Goal: Task Accomplishment & Management: Manage account settings

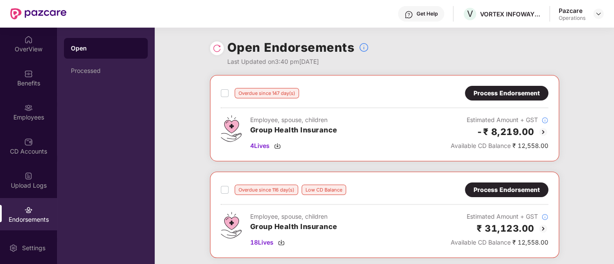
scroll to position [1, 0]
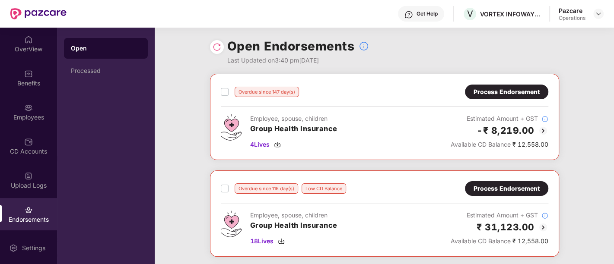
click at [587, 18] on div "Pazcare Operations" at bounding box center [581, 13] width 45 height 15
click at [593, 15] on div at bounding box center [598, 14] width 10 height 10
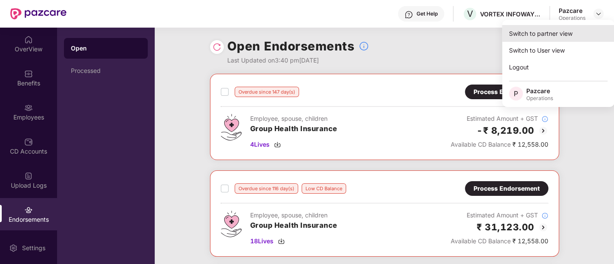
click at [556, 39] on div "Switch to partner view" at bounding box center [558, 33] width 112 height 17
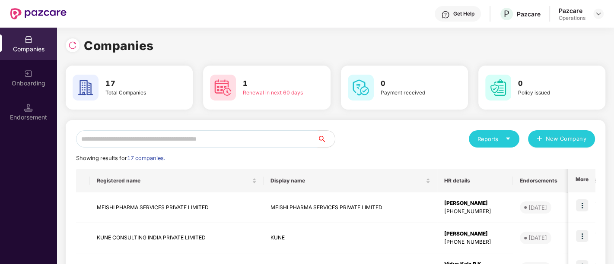
click at [144, 132] on input "text" at bounding box center [197, 139] width 242 height 17
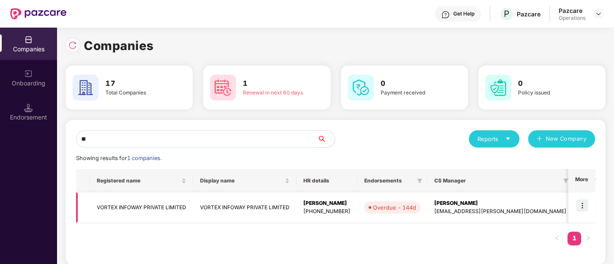
type input "**"
click at [223, 207] on td "VORTEX INFOWAY PRIVATE LIMITED" at bounding box center [244, 208] width 103 height 31
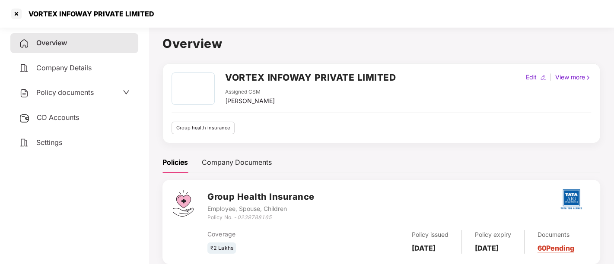
click at [71, 87] on div "Policy documents" at bounding box center [56, 92] width 75 height 11
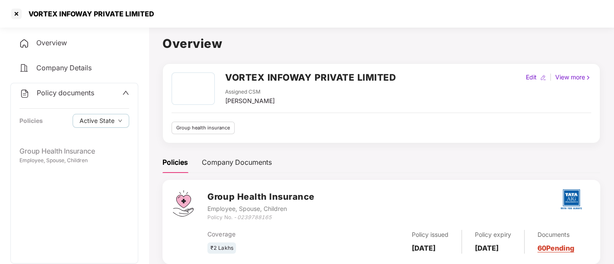
click at [240, 218] on icon "0239788165" at bounding box center [254, 217] width 35 height 6
copy icon "0239788165"
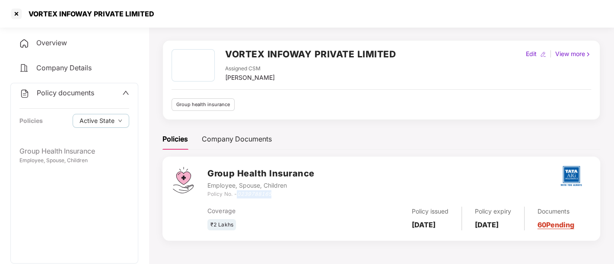
copy icon "0239788165"
click at [20, 19] on div at bounding box center [17, 14] width 14 height 14
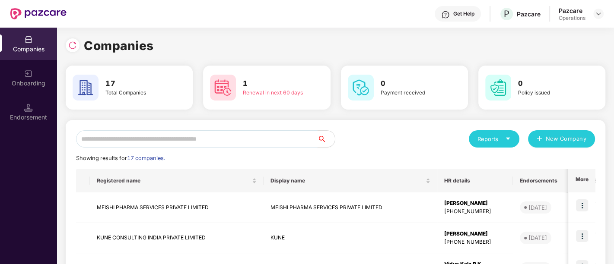
click at [197, 141] on input "text" at bounding box center [197, 139] width 242 height 17
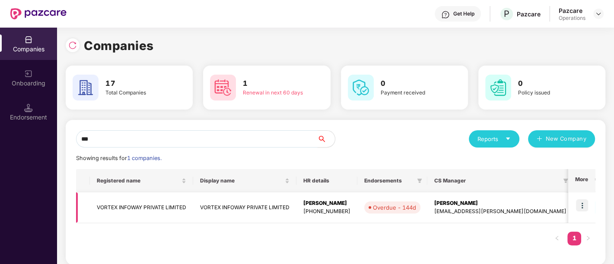
type input "***"
click at [578, 204] on img at bounding box center [582, 206] width 12 height 12
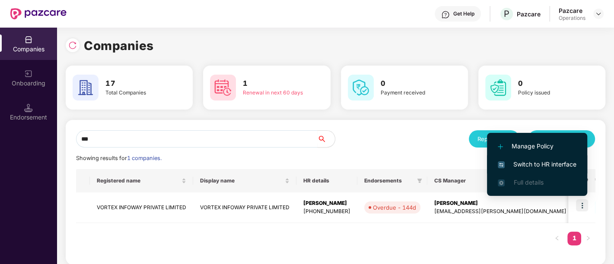
click at [535, 162] on span "Switch to HR interface" at bounding box center [537, 165] width 79 height 10
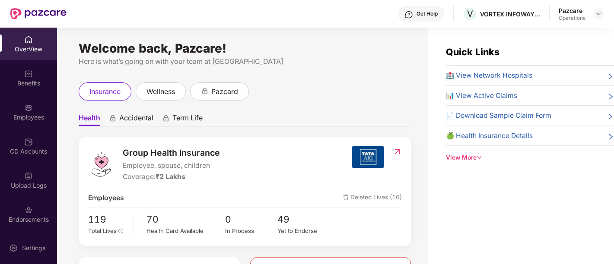
scroll to position [264, 0]
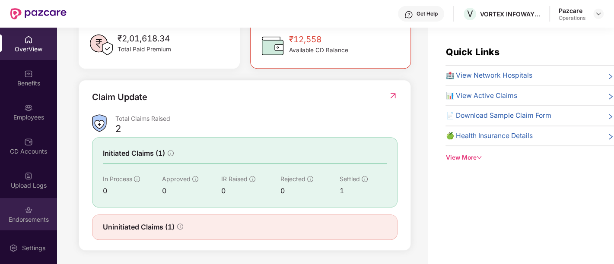
click at [23, 218] on div "Endorsements" at bounding box center [28, 220] width 57 height 9
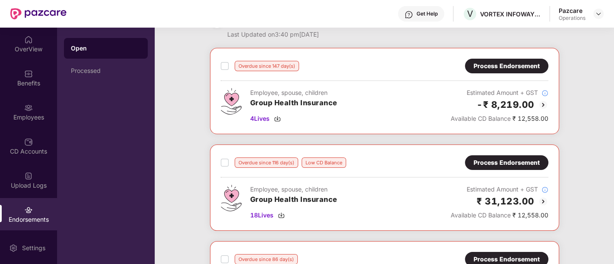
scroll to position [26, 0]
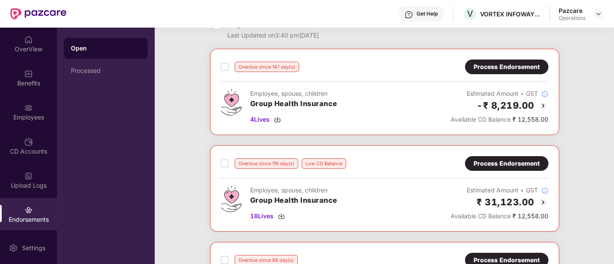
click at [483, 64] on div "Process Endorsement" at bounding box center [507, 67] width 66 height 10
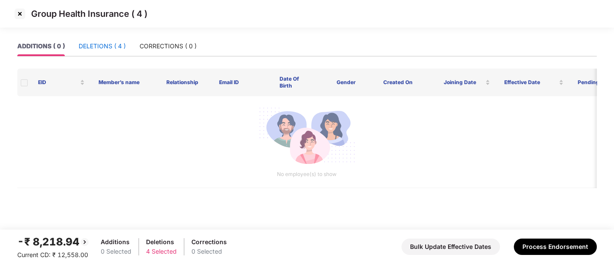
click at [94, 48] on div "DELETIONS ( 4 )" at bounding box center [102, 46] width 47 height 10
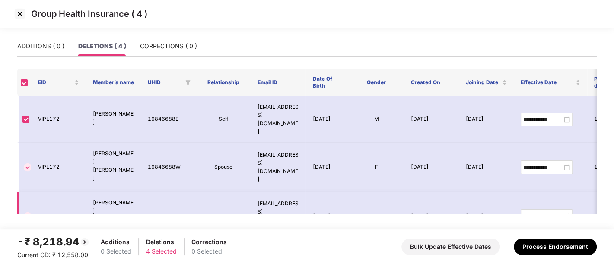
scroll to position [29, 0]
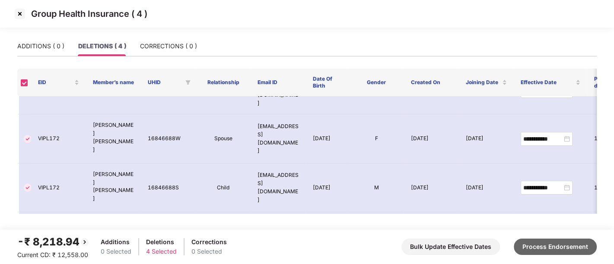
click at [537, 245] on button "Process Endorsement" at bounding box center [555, 247] width 83 height 16
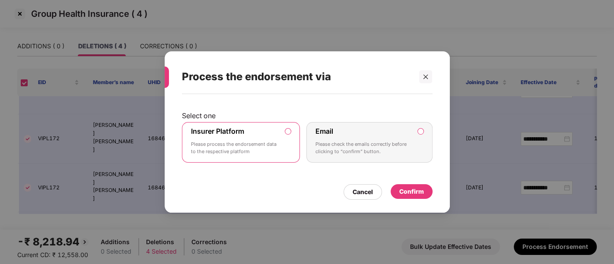
click at [404, 191] on div "Confirm" at bounding box center [411, 192] width 25 height 10
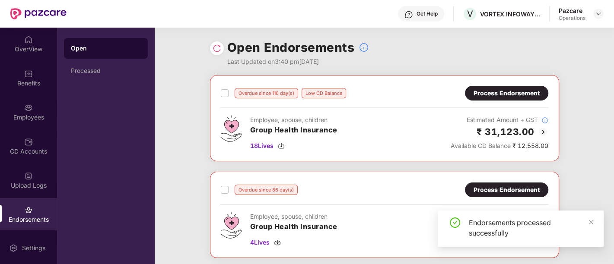
click at [494, 96] on div "Process Endorsement" at bounding box center [507, 94] width 66 height 10
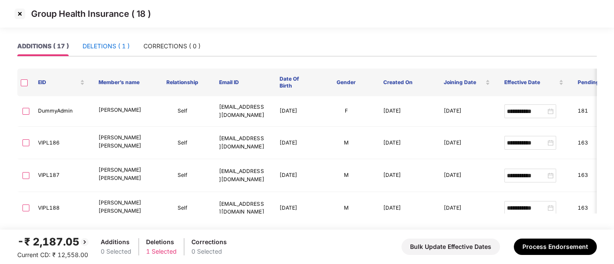
click at [103, 48] on div "DELETIONS ( 1 )" at bounding box center [106, 46] width 47 height 10
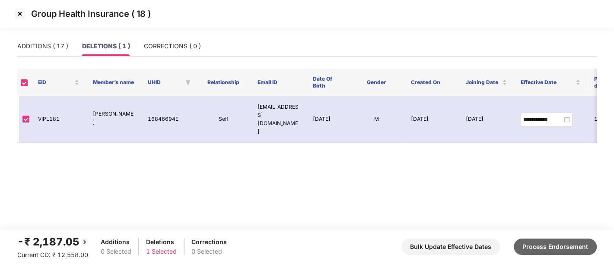
click at [558, 251] on button "Process Endorsement" at bounding box center [555, 247] width 83 height 16
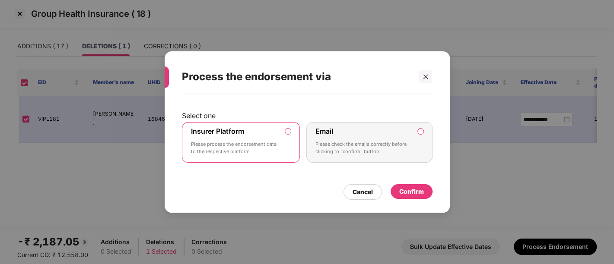
click at [402, 192] on div "Confirm" at bounding box center [411, 192] width 25 height 10
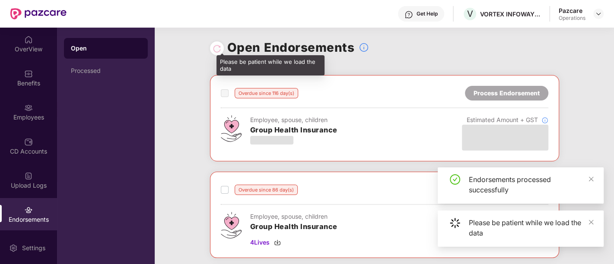
click at [213, 52] on div at bounding box center [217, 49] width 9 height 10
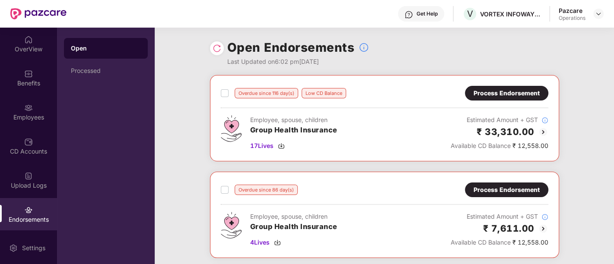
drag, startPoint x: 223, startPoint y: 50, endPoint x: 216, endPoint y: 50, distance: 7.4
click at [216, 50] on div "Open Endorsements Last Updated on 6:02 pm[DATE]" at bounding box center [384, 52] width 349 height 48
click at [216, 50] on img at bounding box center [217, 48] width 9 height 9
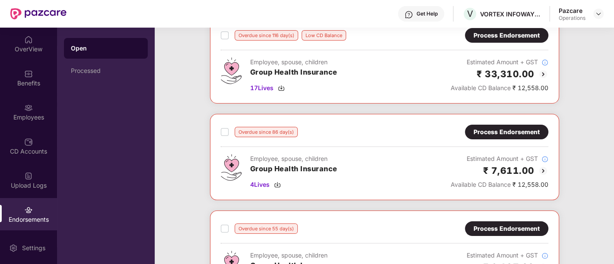
scroll to position [58, 0]
click at [506, 131] on div "Process Endorsement" at bounding box center [507, 132] width 66 height 10
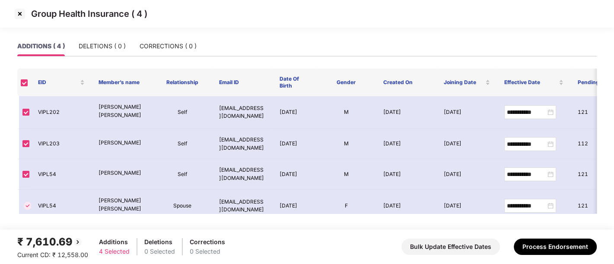
click at [19, 14] on img at bounding box center [20, 14] width 14 height 14
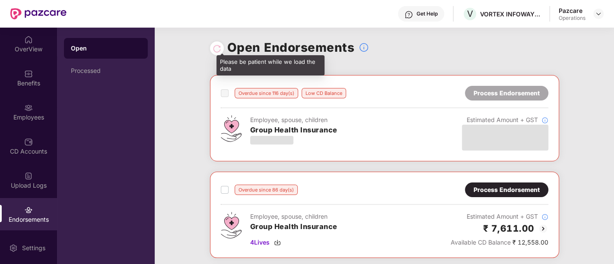
click at [215, 51] on div at bounding box center [217, 49] width 9 height 10
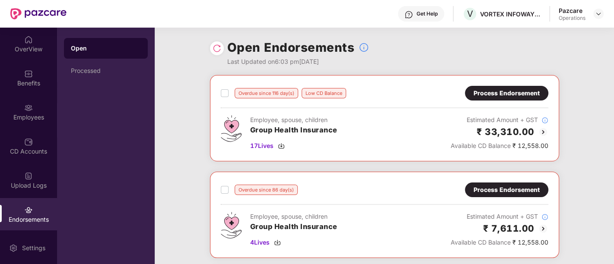
click at [215, 50] on img at bounding box center [217, 48] width 9 height 9
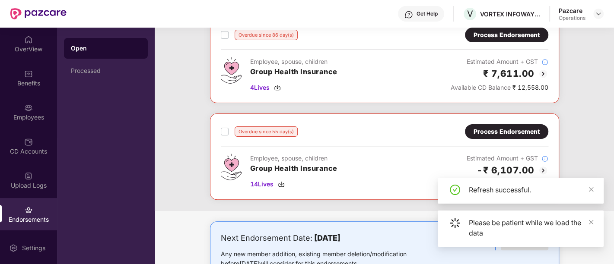
scroll to position [156, 0]
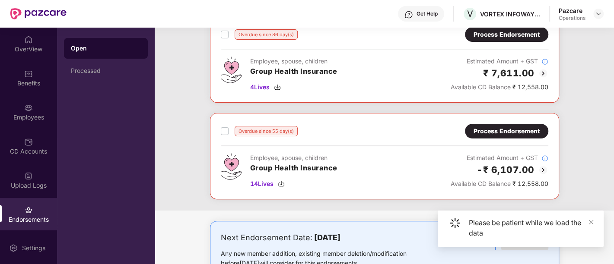
click at [484, 131] on div "Process Endorsement" at bounding box center [507, 132] width 66 height 10
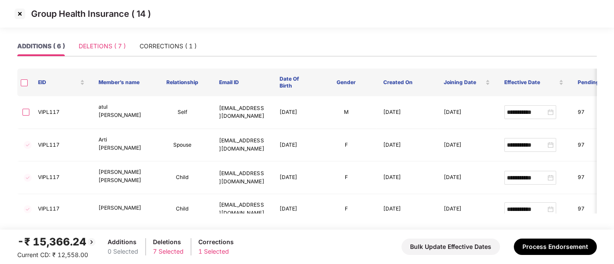
click at [106, 51] on div "DELETIONS ( 7 )" at bounding box center [102, 46] width 47 height 20
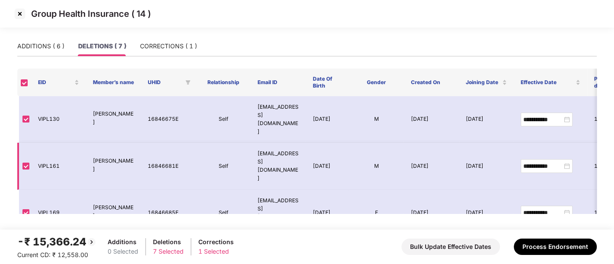
scroll to position [122, 0]
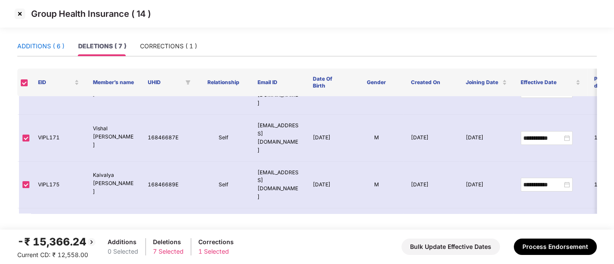
click at [42, 50] on div "ADDITIONS ( 6 )" at bounding box center [40, 46] width 47 height 10
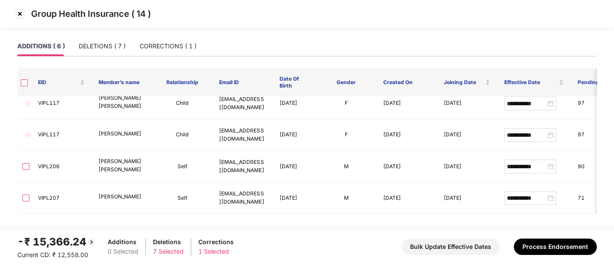
scroll to position [73, 0]
click at [95, 48] on div "DELETIONS ( 7 )" at bounding box center [102, 46] width 47 height 10
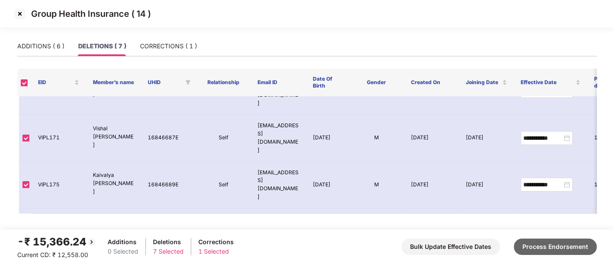
click at [564, 249] on button "Process Endorsement" at bounding box center [555, 247] width 83 height 16
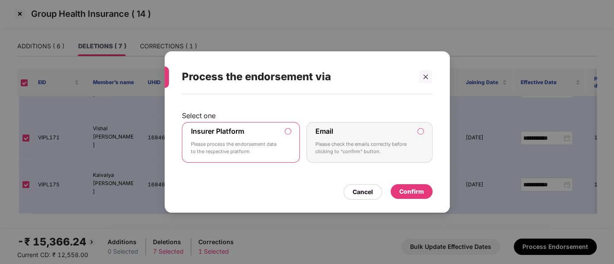
click at [417, 193] on div "Confirm" at bounding box center [411, 192] width 25 height 10
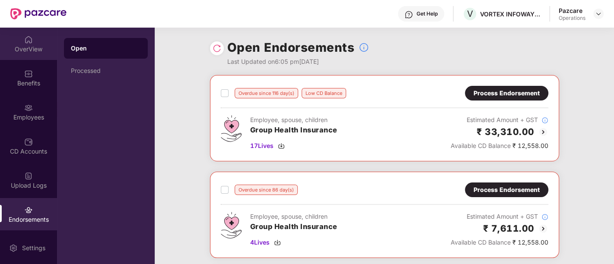
click at [17, 40] on div "OverView" at bounding box center [28, 44] width 57 height 32
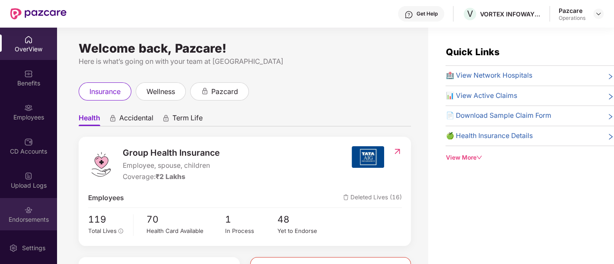
click at [35, 205] on div "Endorsements" at bounding box center [28, 214] width 57 height 32
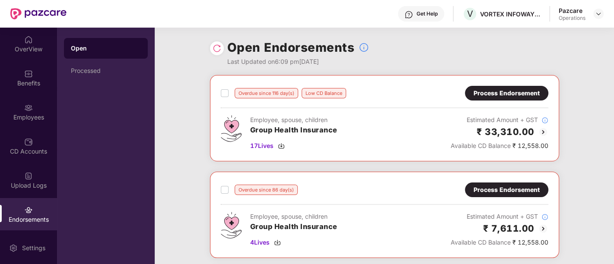
scroll to position [143, 0]
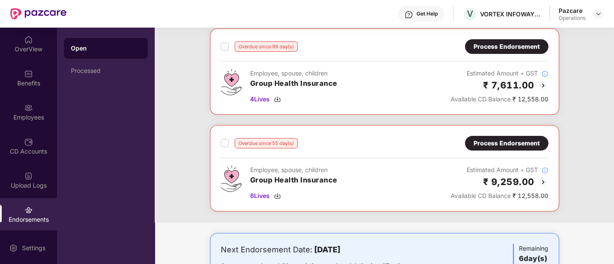
click at [592, 13] on div "Pazcare Operations" at bounding box center [581, 13] width 45 height 15
click at [598, 14] on img at bounding box center [598, 13] width 7 height 7
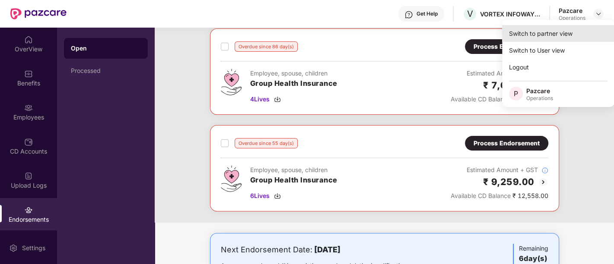
click at [527, 31] on div "Switch to partner view" at bounding box center [558, 33] width 112 height 17
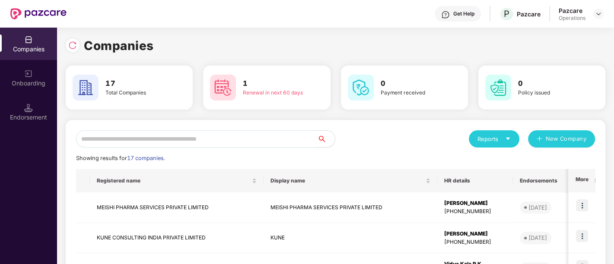
click at [176, 140] on input "text" at bounding box center [197, 139] width 242 height 17
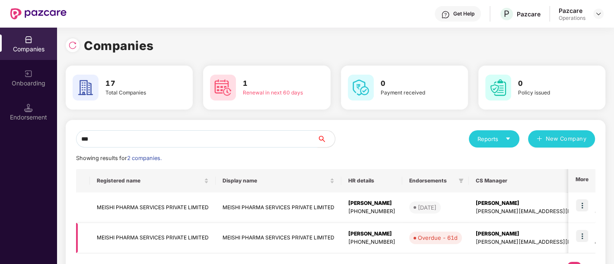
type input "***"
click at [581, 236] on img at bounding box center [582, 236] width 12 height 12
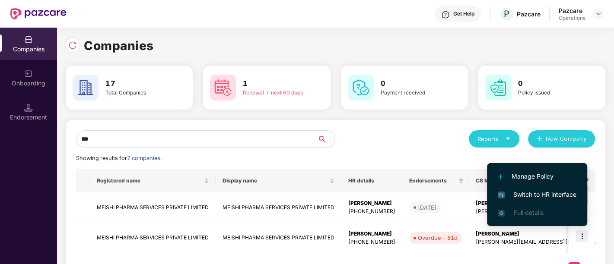
click at [543, 191] on span "Switch to HR interface" at bounding box center [537, 195] width 79 height 10
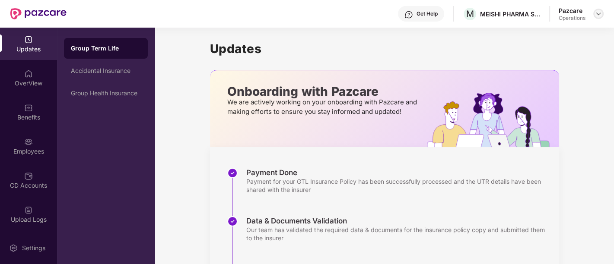
click at [595, 15] on img at bounding box center [598, 13] width 7 height 7
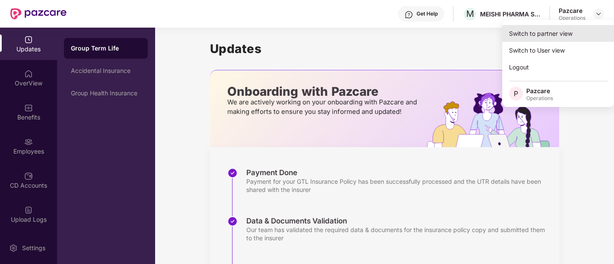
click at [536, 36] on div "Switch to partner view" at bounding box center [558, 33] width 112 height 17
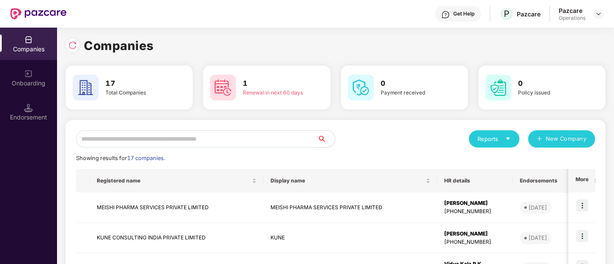
click at [182, 142] on input "text" at bounding box center [197, 139] width 242 height 17
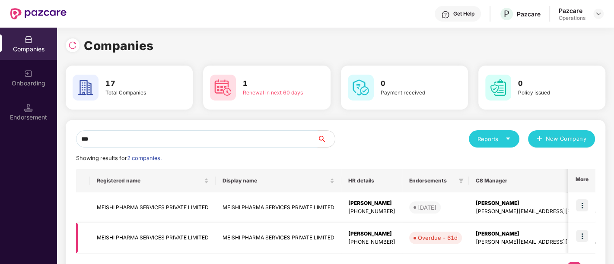
type input "***"
click at [235, 237] on td "MEISHI PHARMA SERVICES PRIVATE LIMITED" at bounding box center [279, 238] width 126 height 31
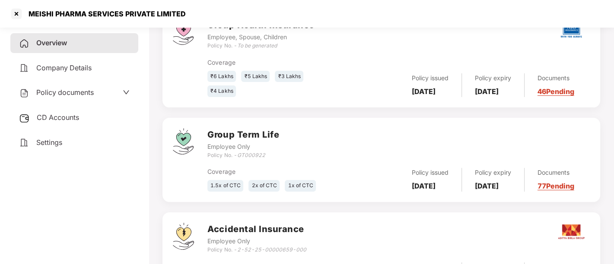
scroll to position [229, 0]
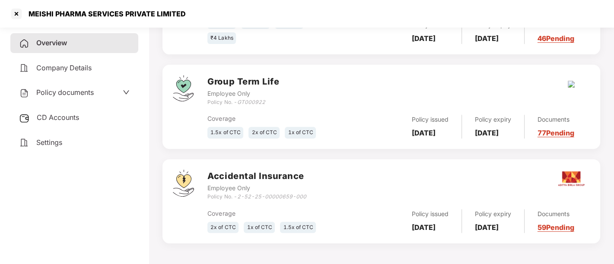
click at [115, 96] on div "Policy documents" at bounding box center [74, 92] width 111 height 11
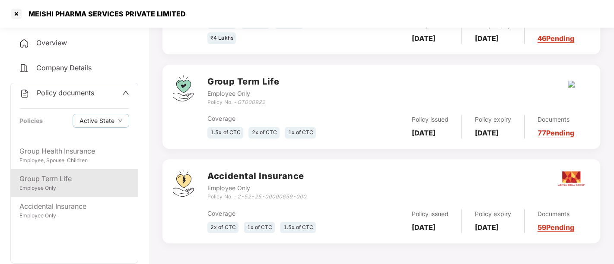
click at [42, 185] on div "Employee Only" at bounding box center [74, 189] width 110 height 8
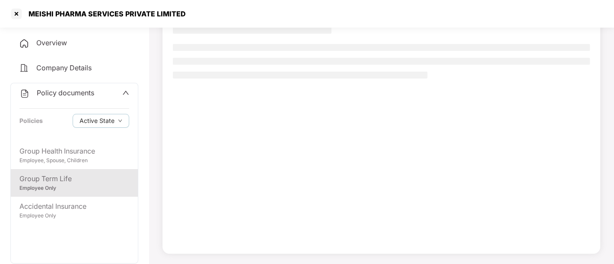
scroll to position [70, 0]
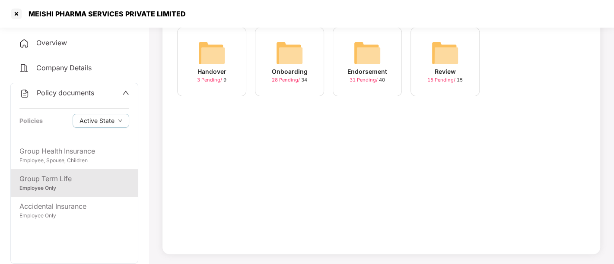
click at [126, 94] on icon "up" at bounding box center [125, 92] width 7 height 7
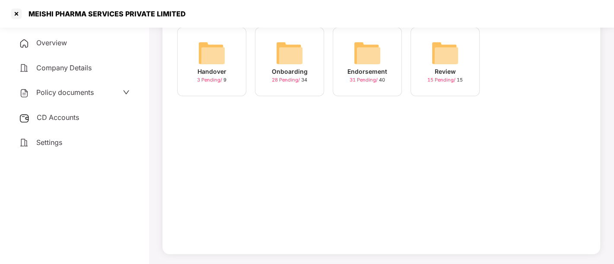
click at [42, 45] on span "Overview" at bounding box center [51, 42] width 31 height 9
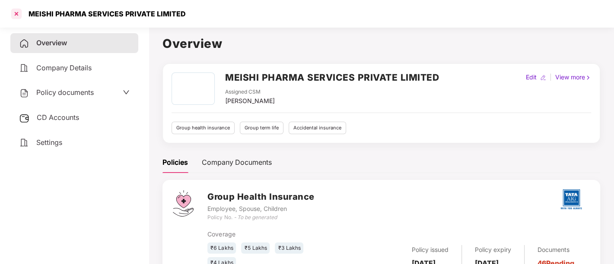
click at [17, 12] on div at bounding box center [17, 14] width 14 height 14
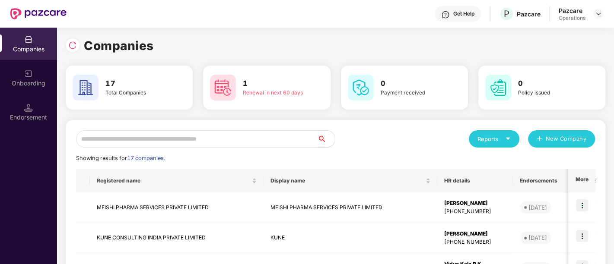
click at [208, 132] on input "text" at bounding box center [197, 139] width 242 height 17
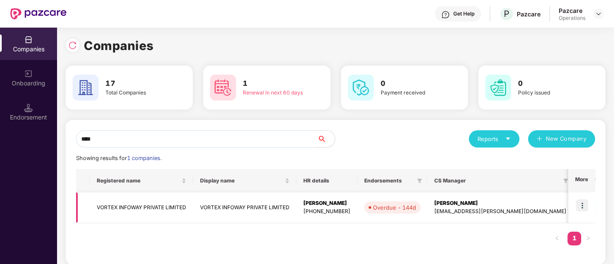
type input "****"
click at [585, 203] on img at bounding box center [582, 206] width 12 height 12
click at [127, 207] on td "VORTEX INFOWAY PRIVATE LIMITED" at bounding box center [141, 208] width 103 height 31
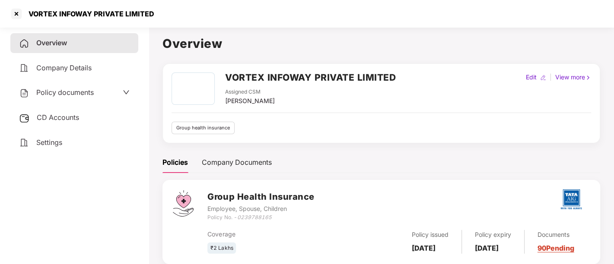
scroll to position [23, 0]
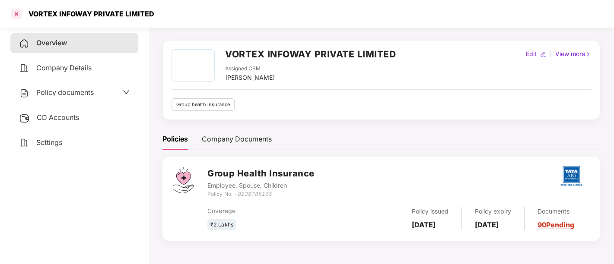
click at [16, 13] on div at bounding box center [17, 14] width 14 height 14
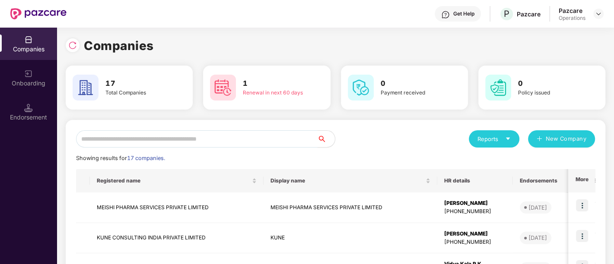
click at [139, 140] on input "text" at bounding box center [197, 139] width 242 height 17
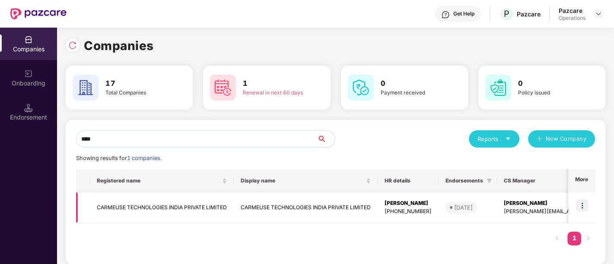
type input "****"
click at [276, 208] on td "CARMEUSE TECHNOLOGIES INDIA PRIVATE LIMITED" at bounding box center [306, 208] width 144 height 31
